Goal: Task Accomplishment & Management: Use online tool/utility

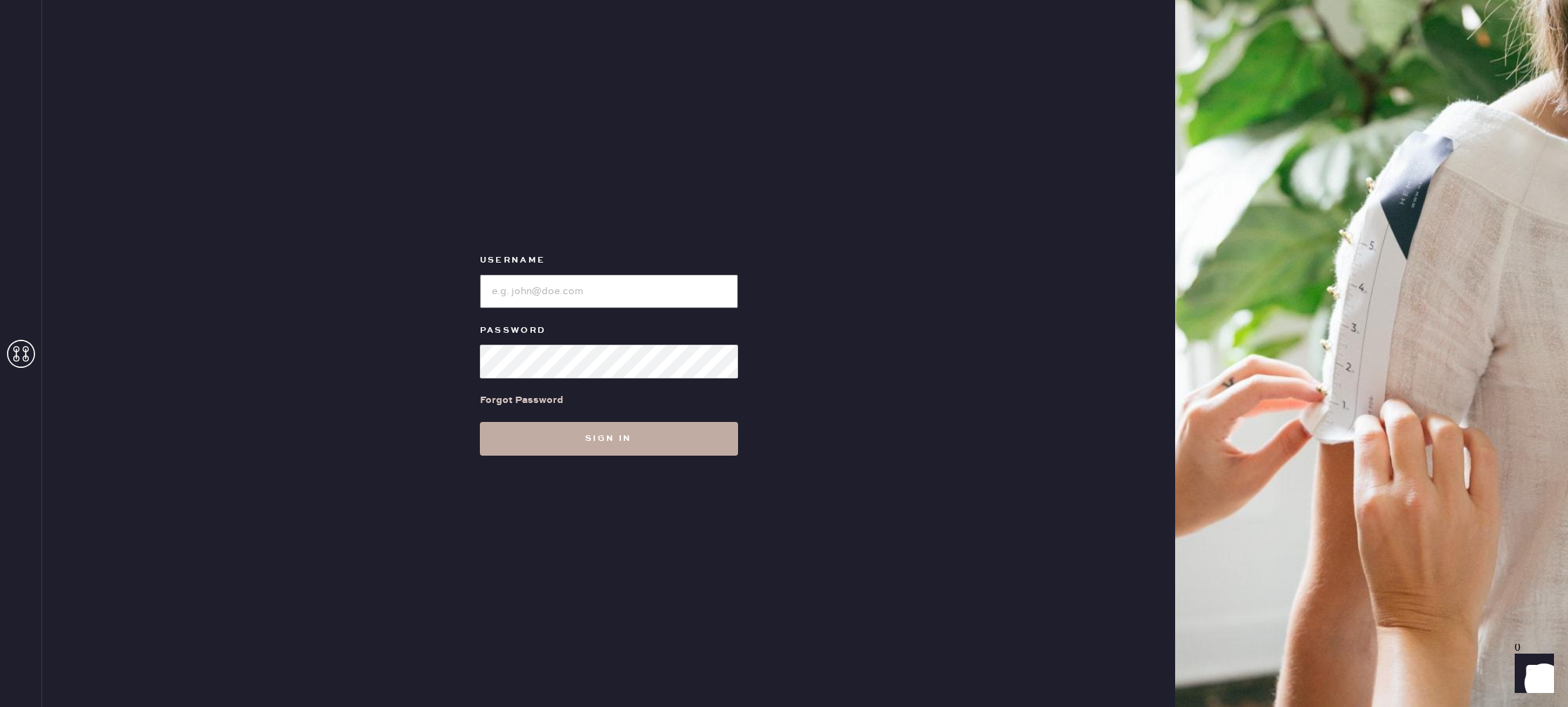
type input "reformationstudiocity"
click at [577, 428] on button "Sign in" at bounding box center [609, 439] width 258 height 34
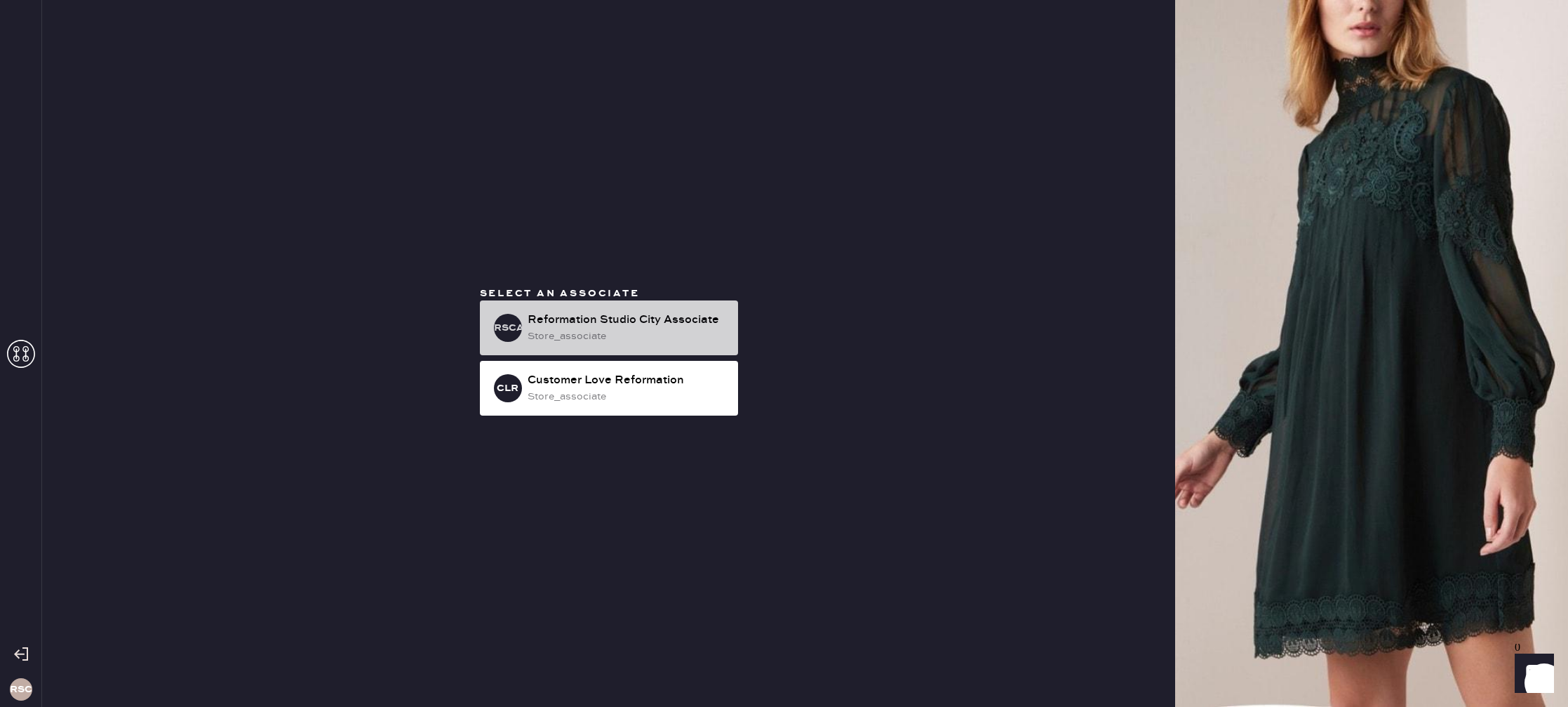
click at [656, 334] on div "store_associate" at bounding box center [626, 336] width 199 height 15
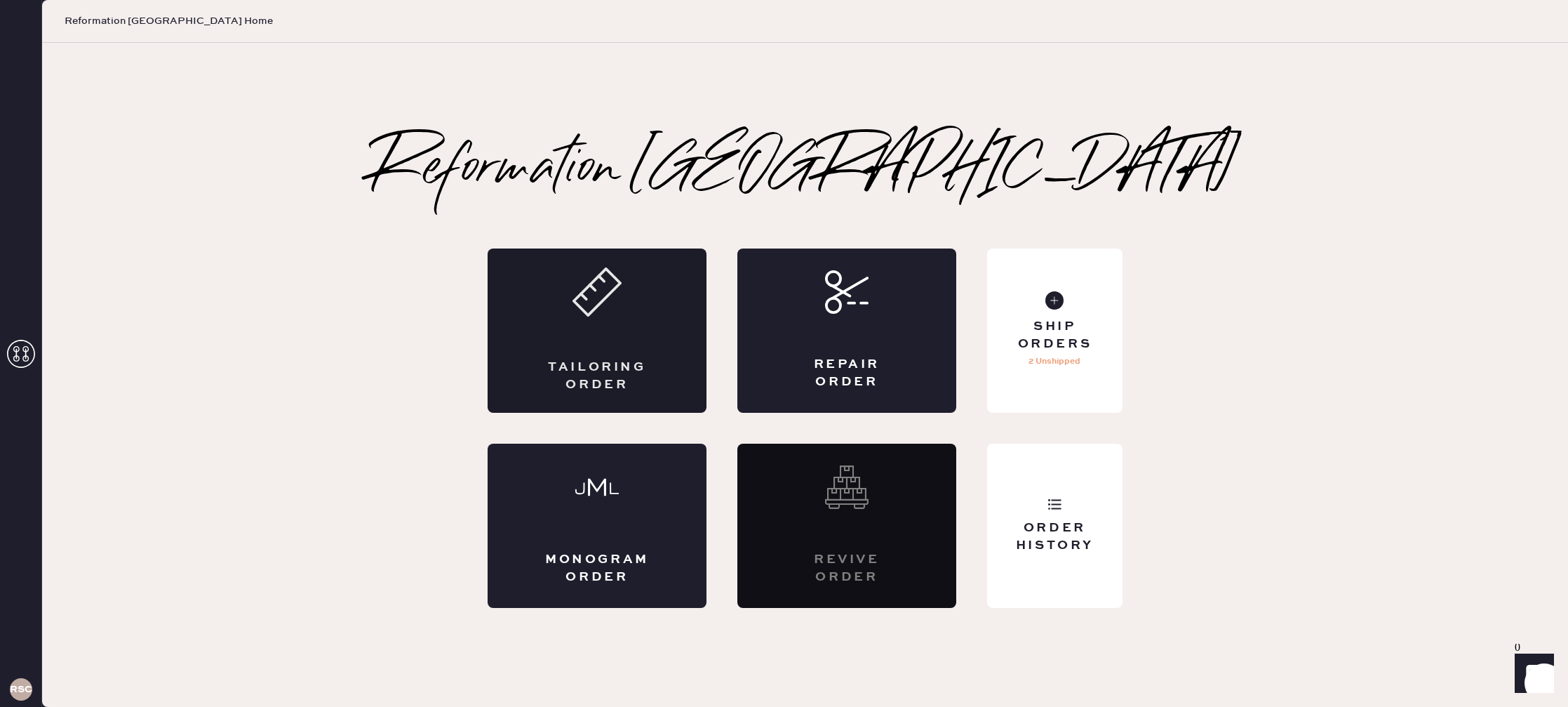
click at [600, 301] on use at bounding box center [597, 292] width 46 height 46
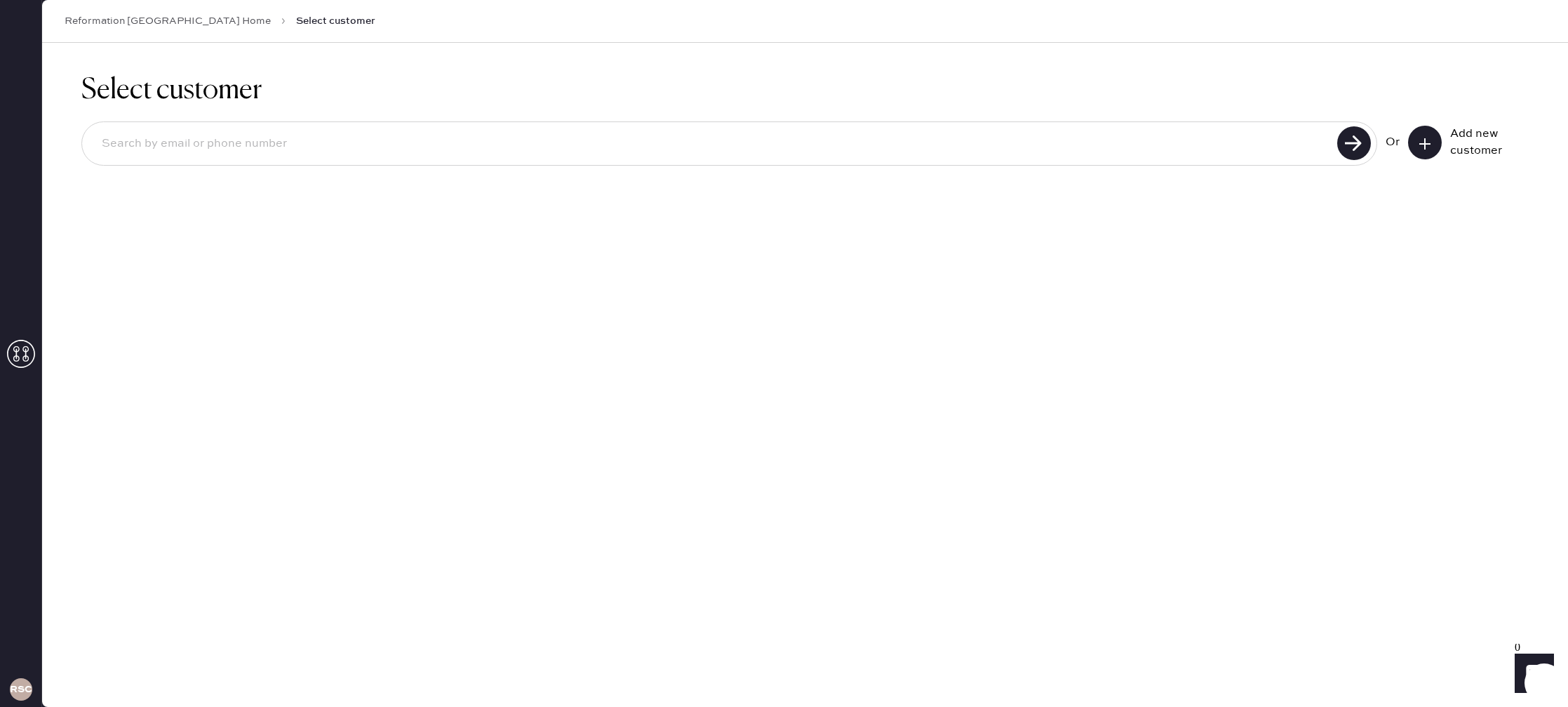
click at [146, 16] on link "Reformation [GEOGRAPHIC_DATA] Home" at bounding box center [167, 21] width 206 height 14
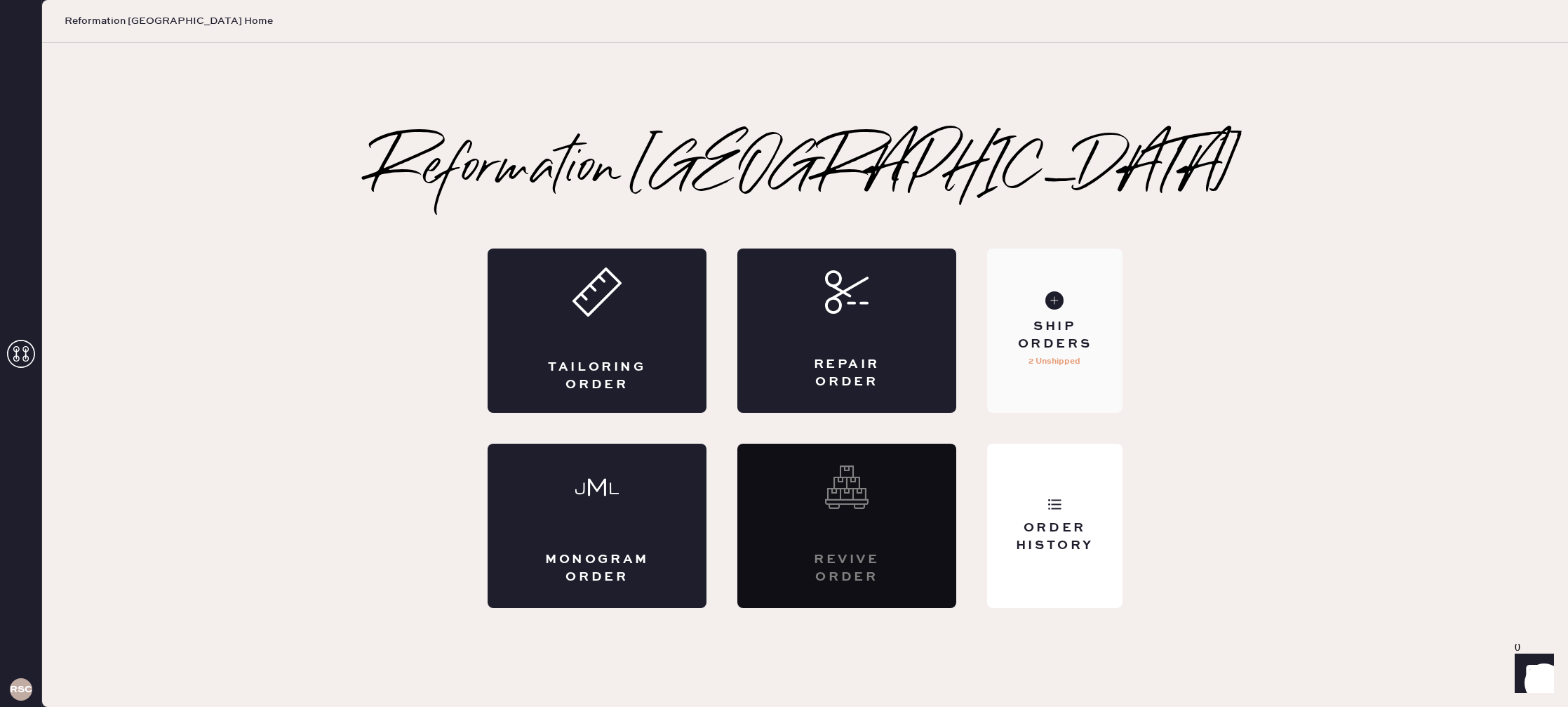
click at [1075, 331] on div "Ship Orders" at bounding box center [1055, 335] width 113 height 35
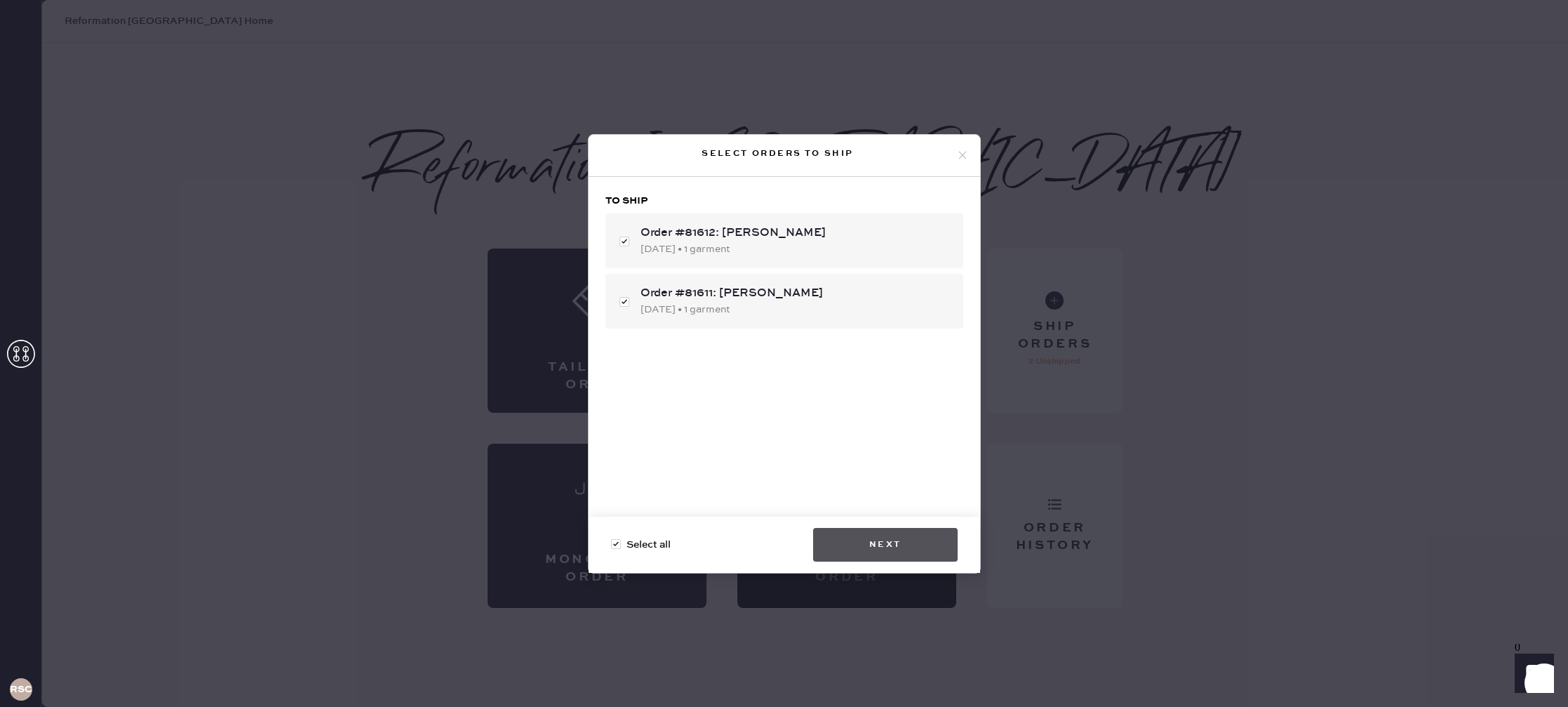
click at [897, 545] on button "Next" at bounding box center [885, 545] width 145 height 34
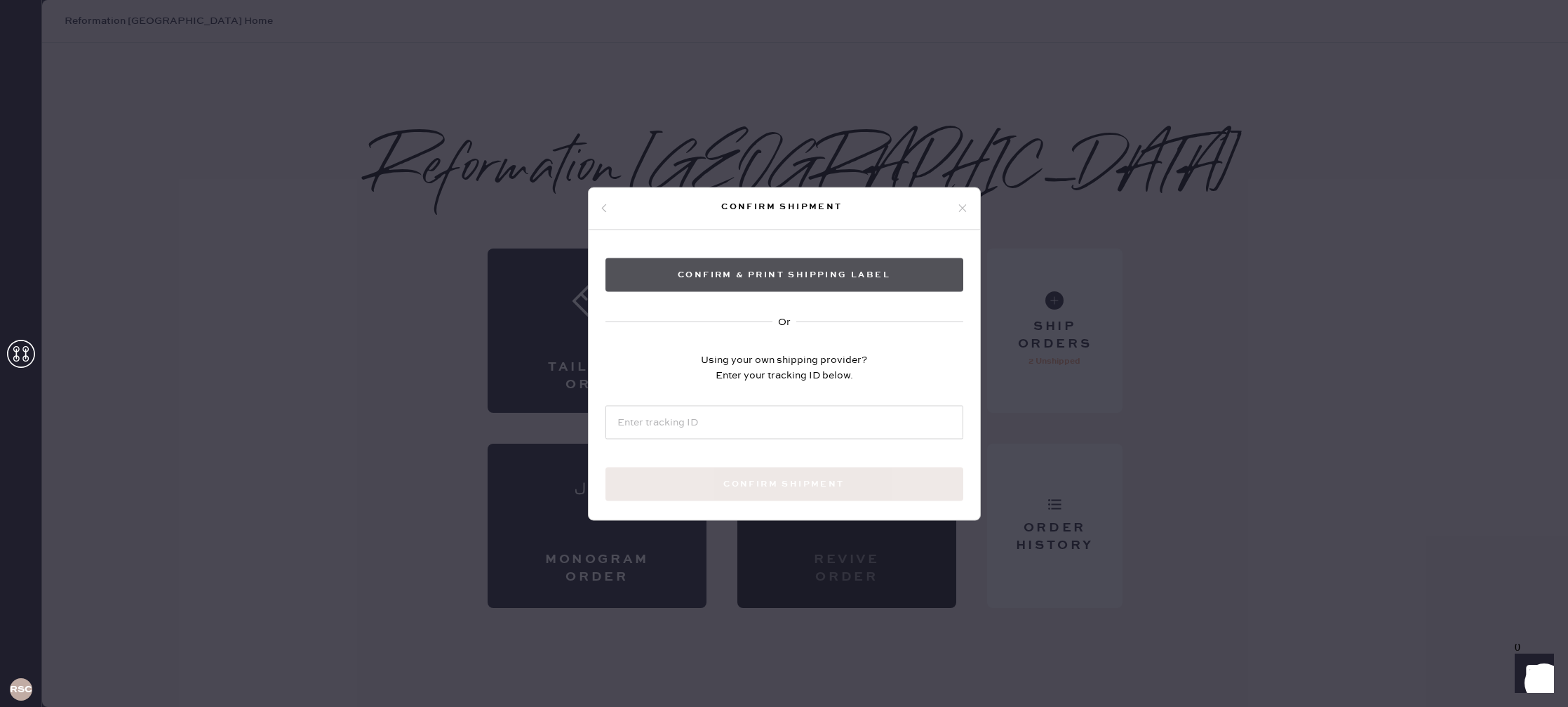
click at [808, 270] on button "Confirm & Print shipping label" at bounding box center [784, 275] width 358 height 34
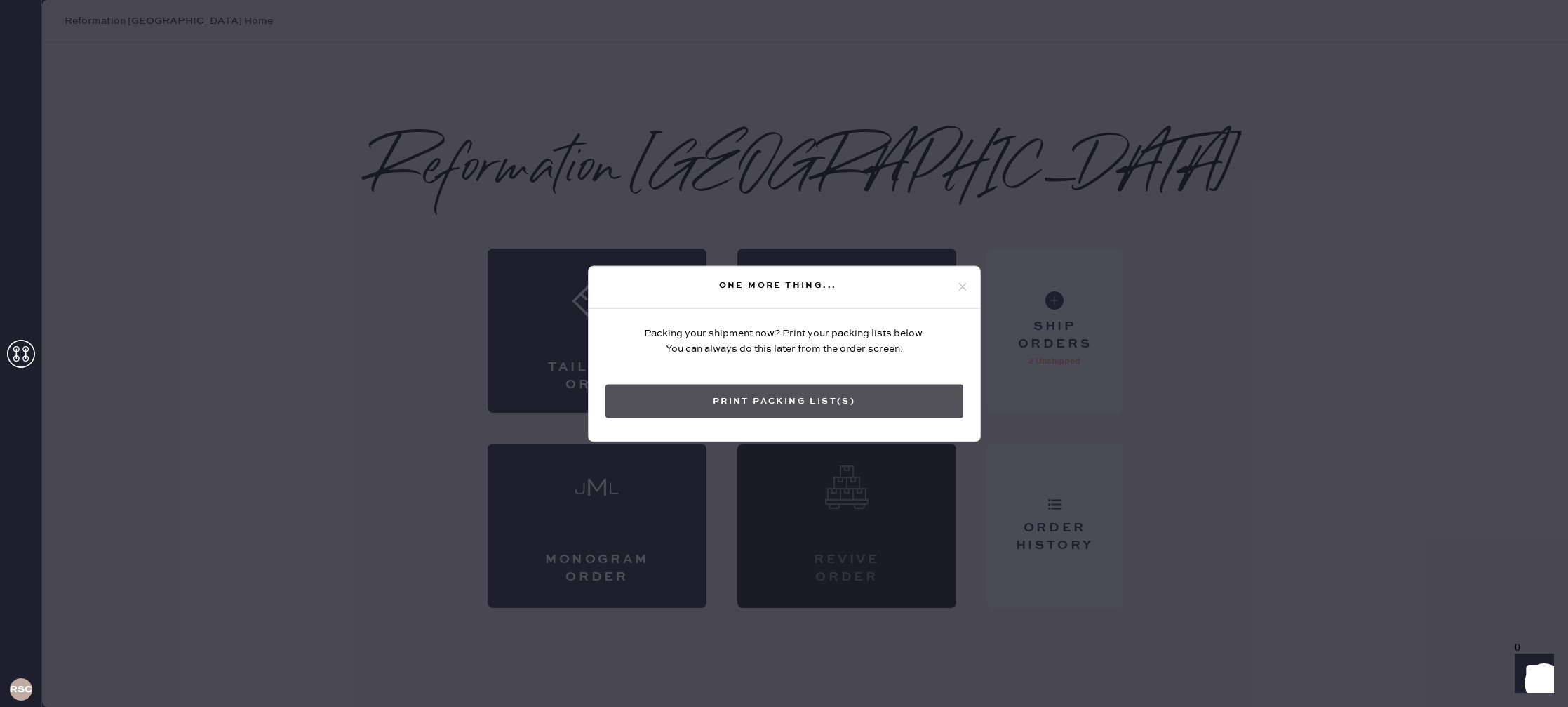
click at [855, 402] on button "Print Packing List(s)" at bounding box center [784, 401] width 358 height 34
